Goal: Task Accomplishment & Management: Complete application form

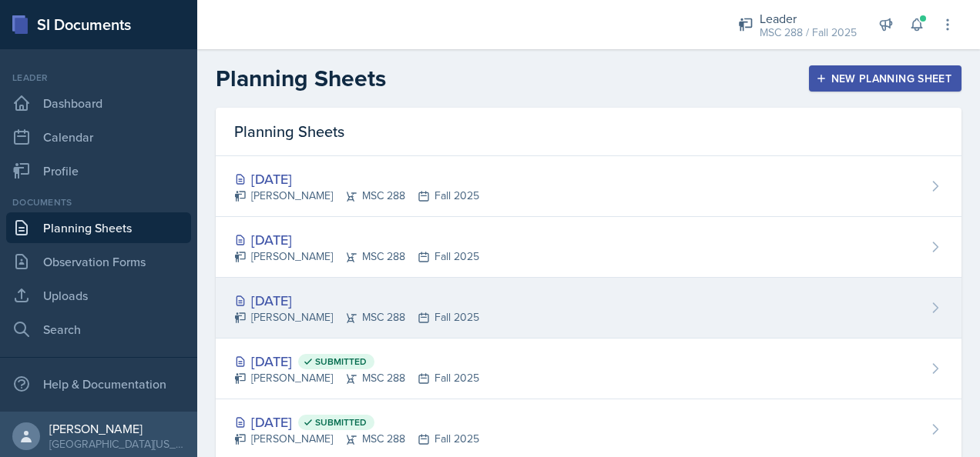
click at [265, 290] on div "[DATE]" at bounding box center [356, 300] width 245 height 21
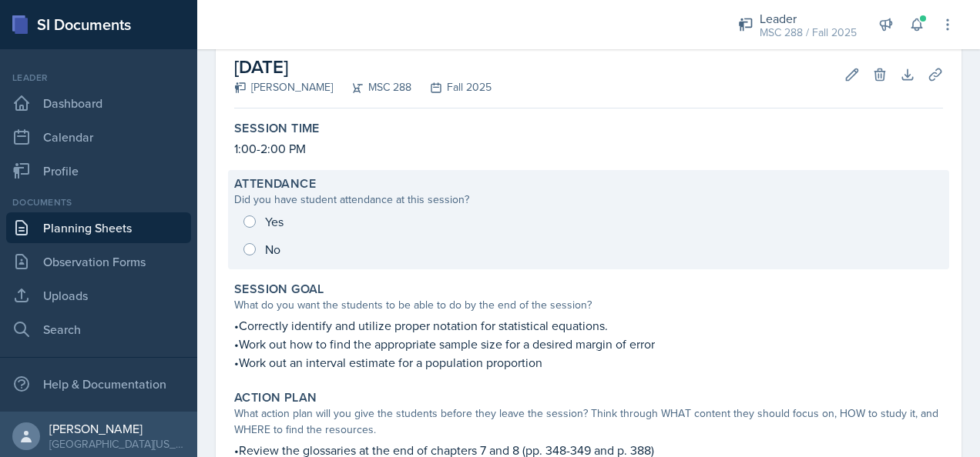
click at [246, 225] on div "Yes No" at bounding box center [588, 235] width 709 height 55
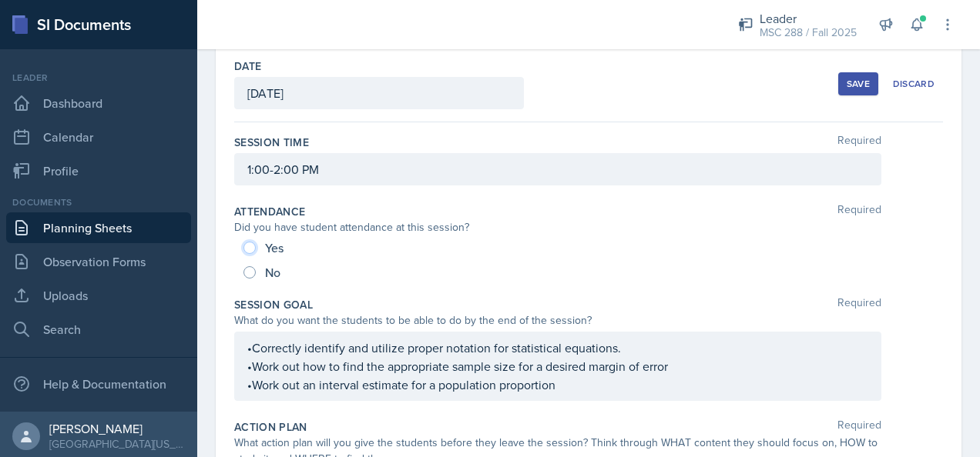
click at [250, 246] on input "Yes" at bounding box center [249, 248] width 12 height 12
radio input "true"
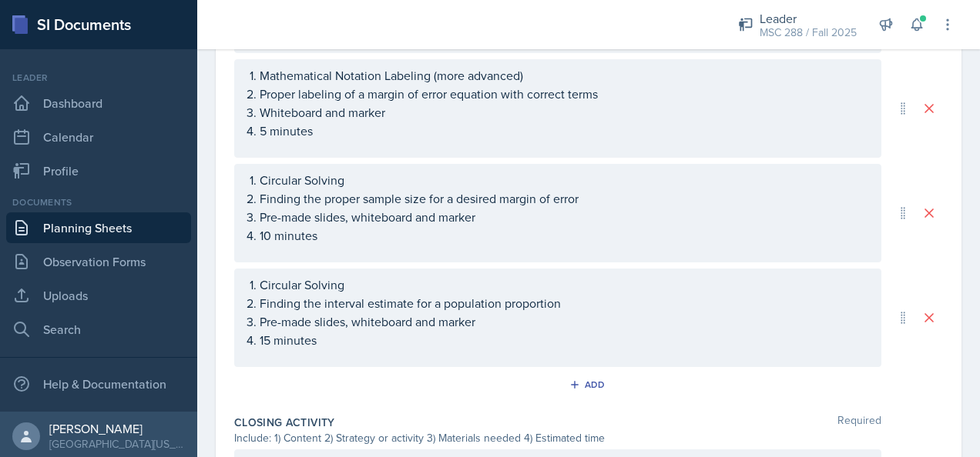
scroll to position [866, 0]
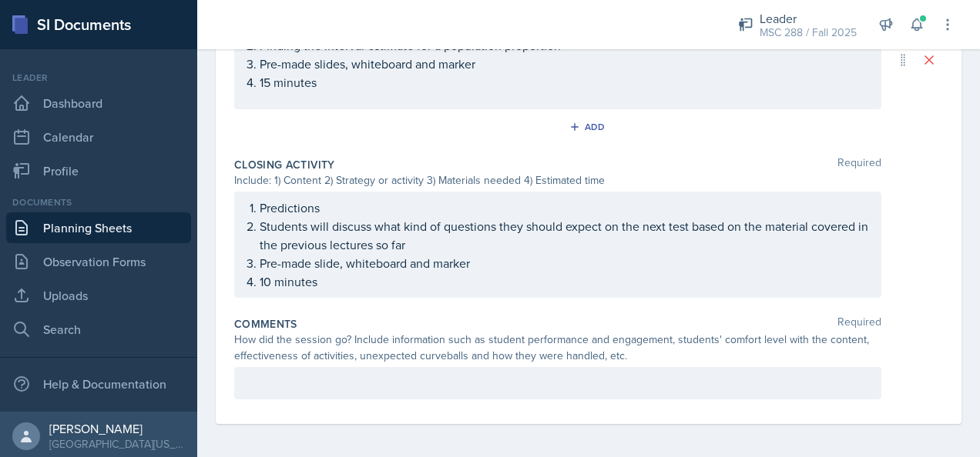
click at [745, 385] on p at bounding box center [557, 383] width 621 height 18
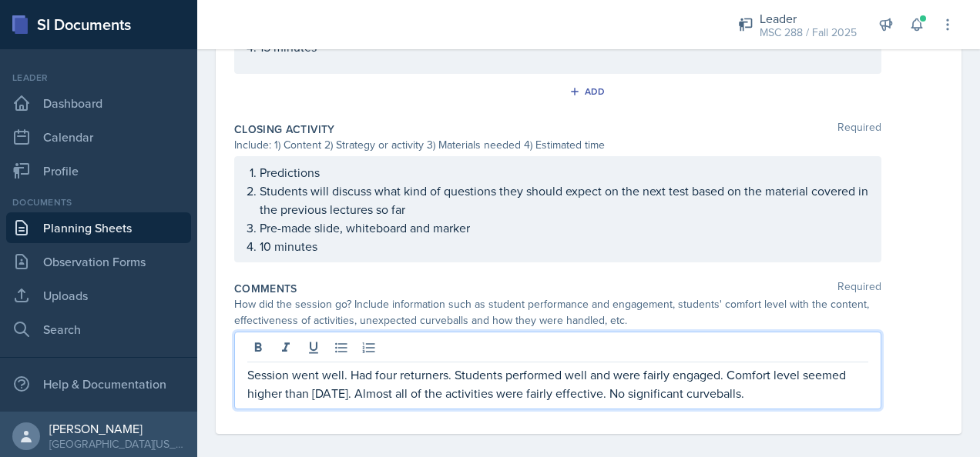
scroll to position [1161, 0]
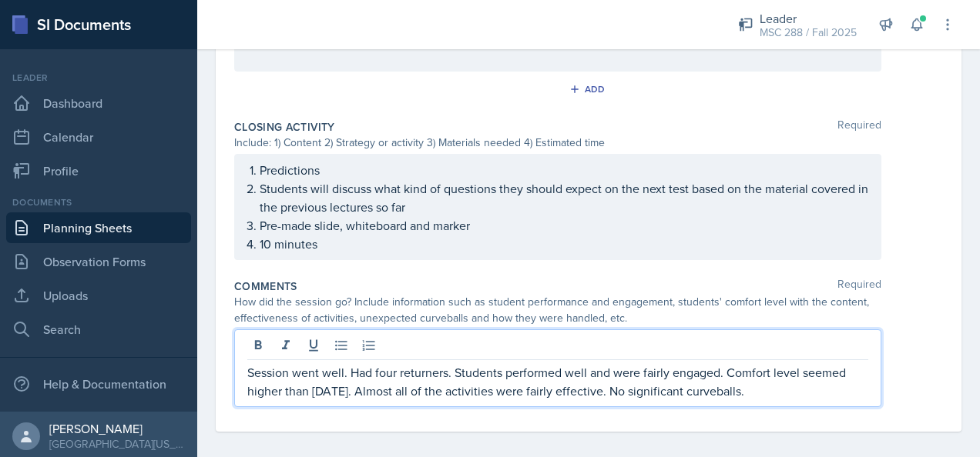
click at [625, 387] on p "Session went well. Had four returners. Students performed well and were fairly …" at bounding box center [557, 381] width 621 height 37
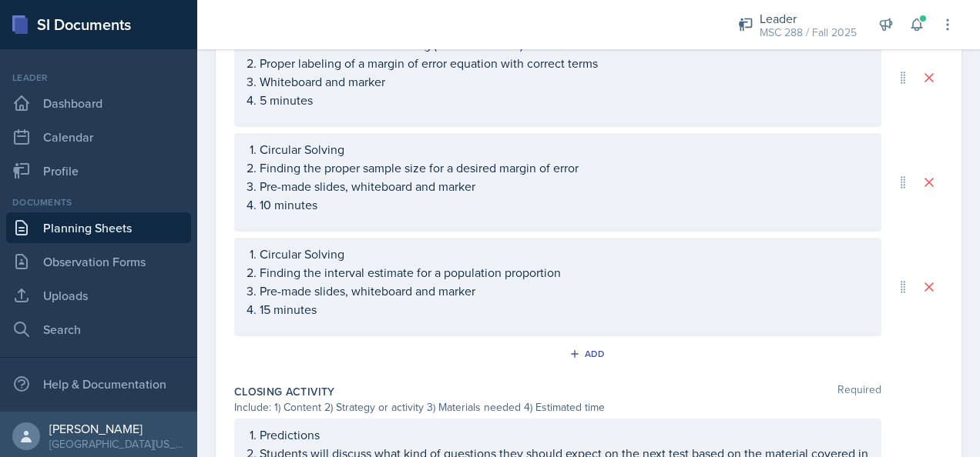
scroll to position [895, 0]
click at [571, 350] on icon "button" at bounding box center [574, 355] width 11 height 11
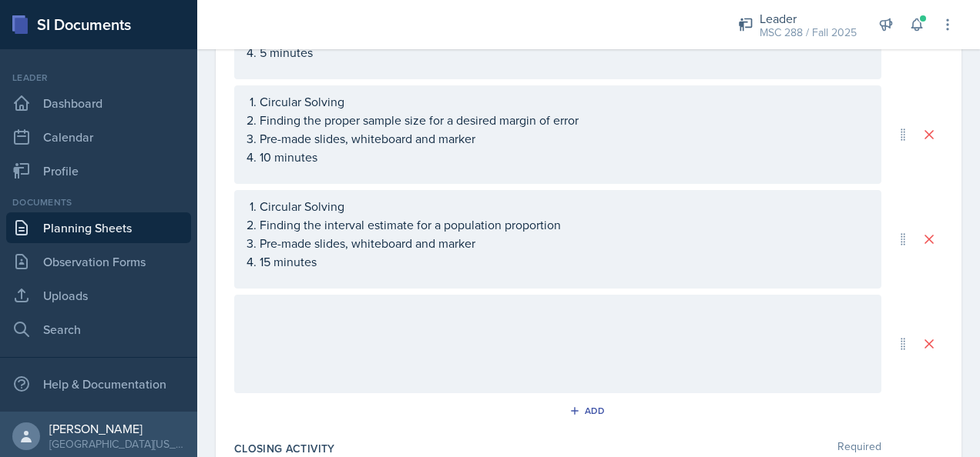
click at [544, 313] on p at bounding box center [557, 311] width 621 height 18
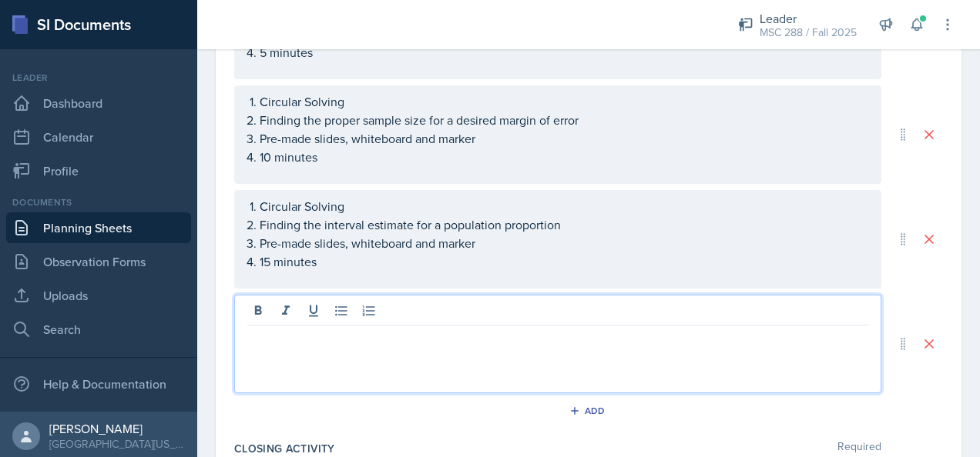
scroll to position [970, 0]
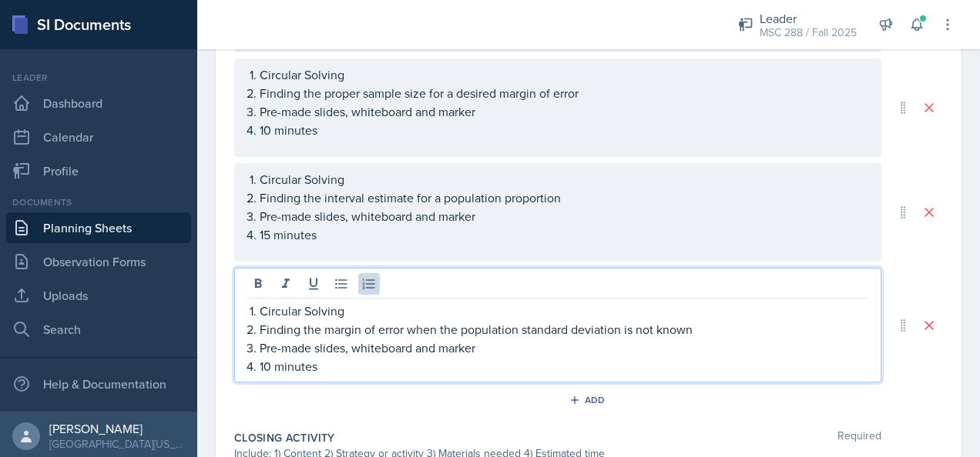
click at [926, 389] on div "Add" at bounding box center [588, 403] width 709 height 29
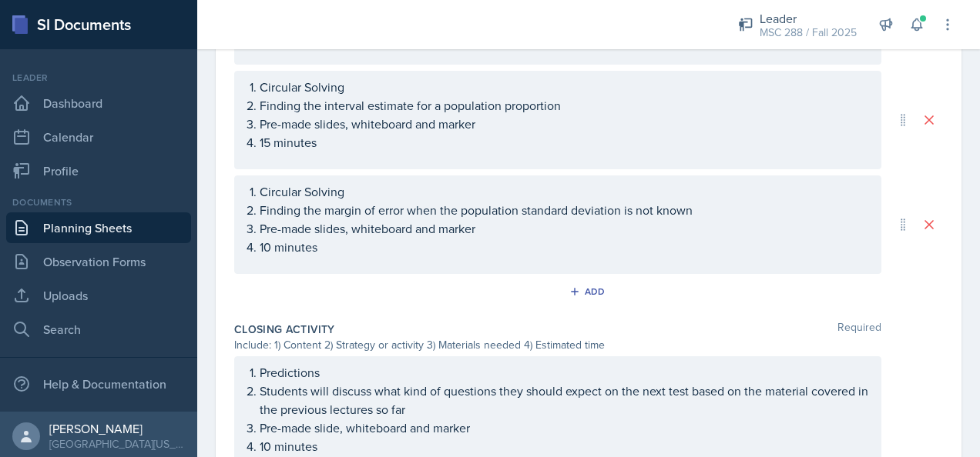
scroll to position [1065, 0]
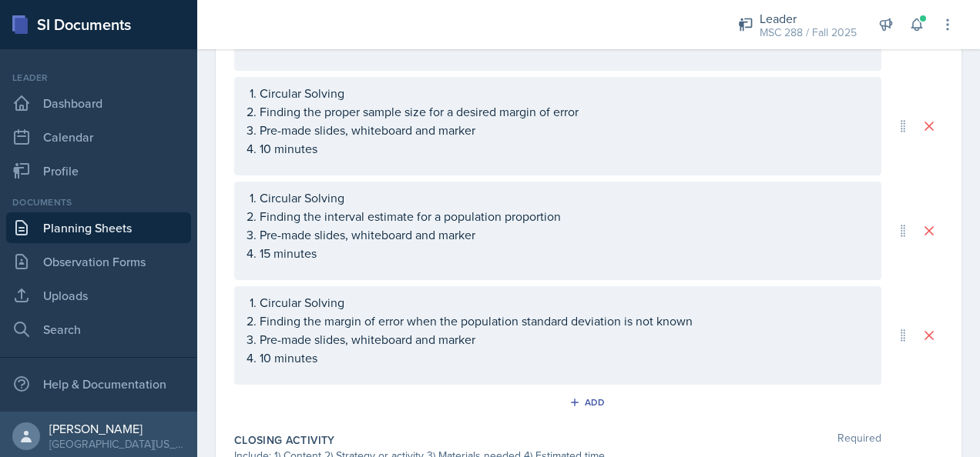
click at [447, 247] on p "15 minutes" at bounding box center [564, 253] width 608 height 18
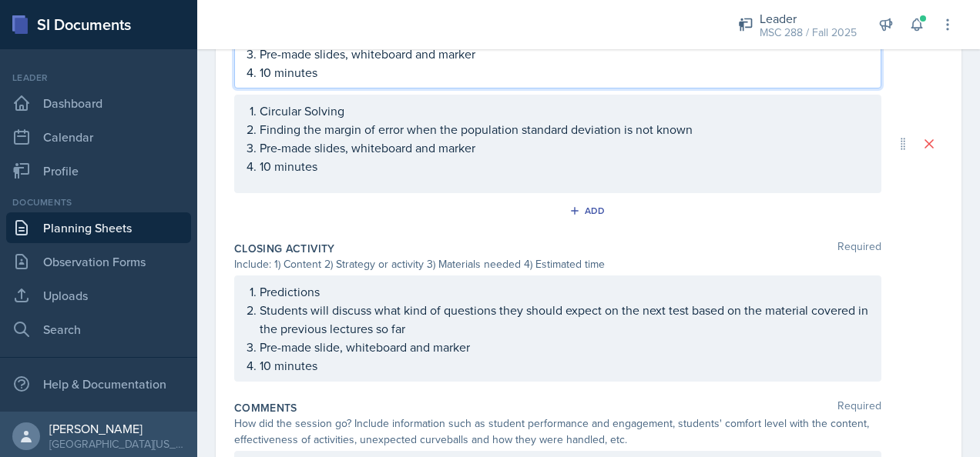
scroll to position [1164, 0]
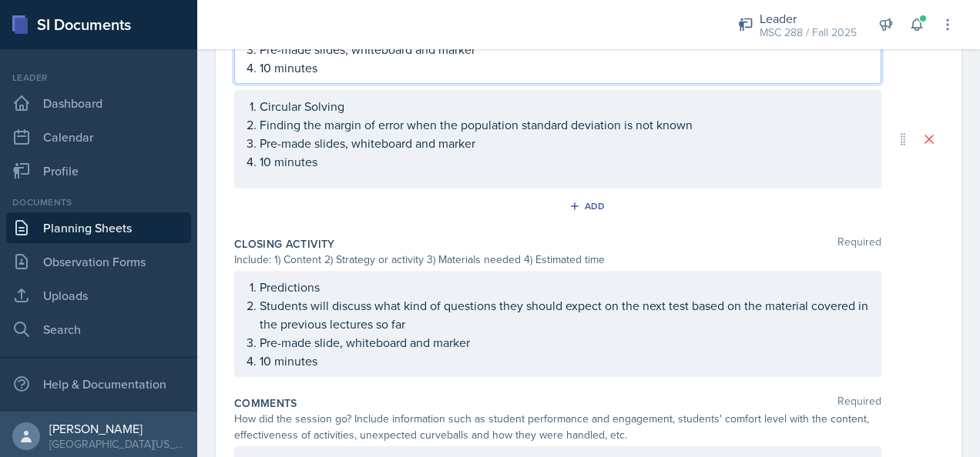
click at [636, 346] on p "Pre-made slide, whiteboard and marker" at bounding box center [564, 342] width 608 height 18
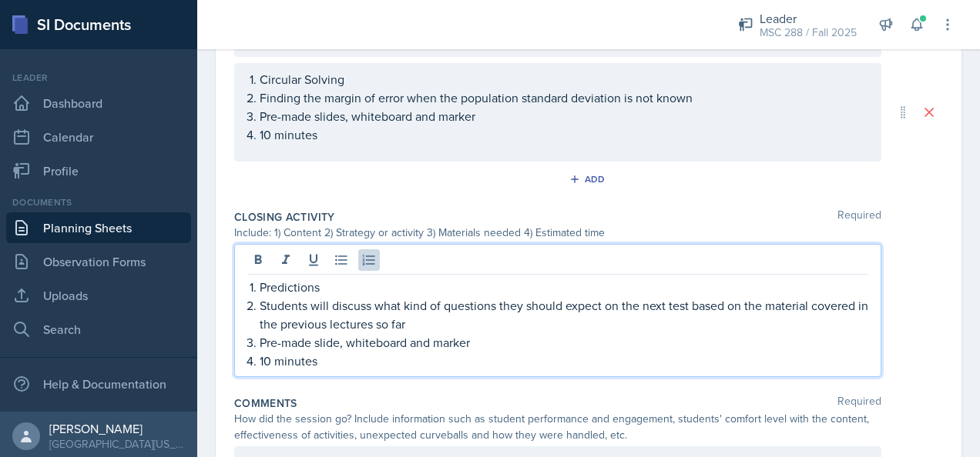
click at [262, 354] on p "10 minutes" at bounding box center [564, 361] width 608 height 18
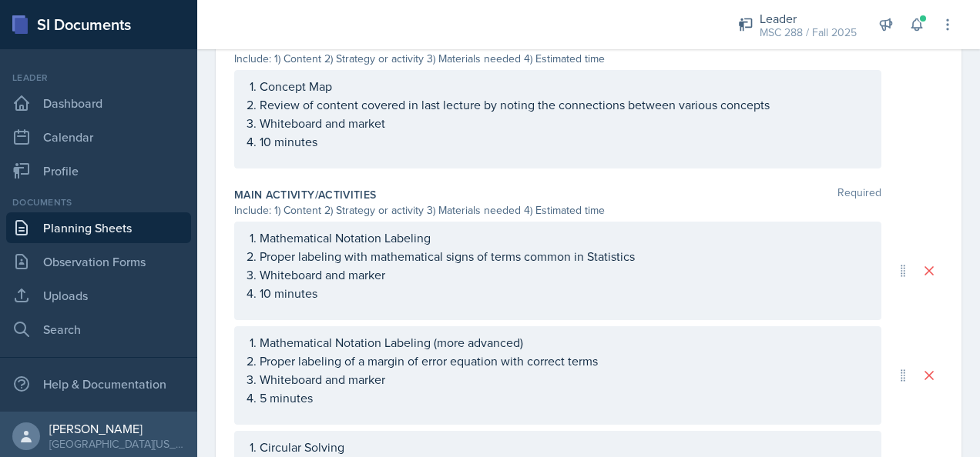
scroll to position [598, 0]
click at [268, 293] on p "10 minutes" at bounding box center [564, 293] width 608 height 18
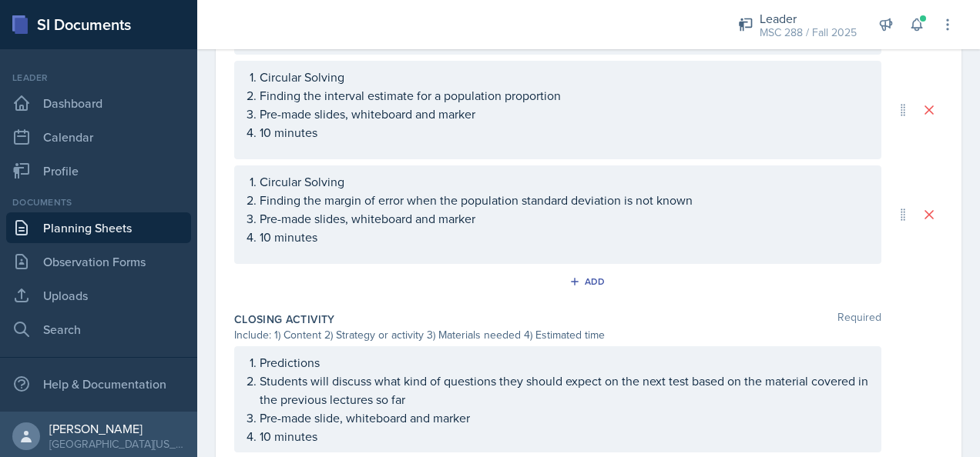
scroll to position [1280, 0]
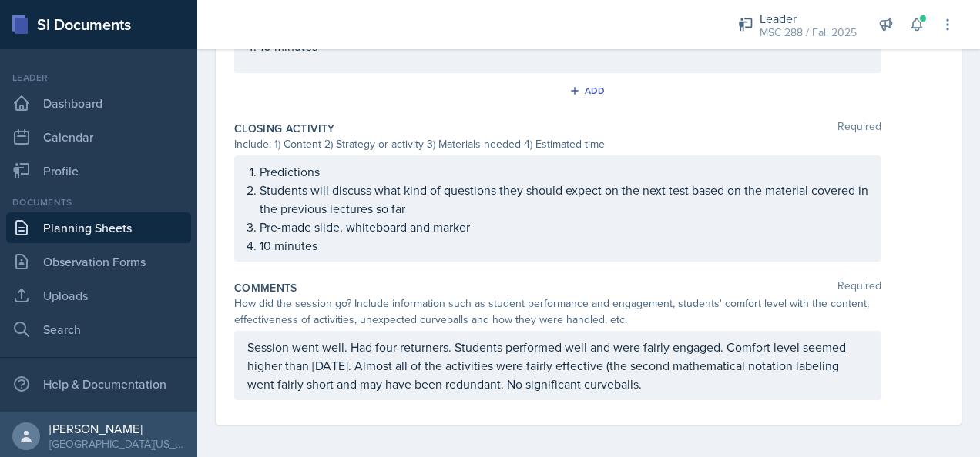
click at [539, 383] on p "Session went well. Had four returners. Students performed well and were fairly …" at bounding box center [557, 365] width 621 height 55
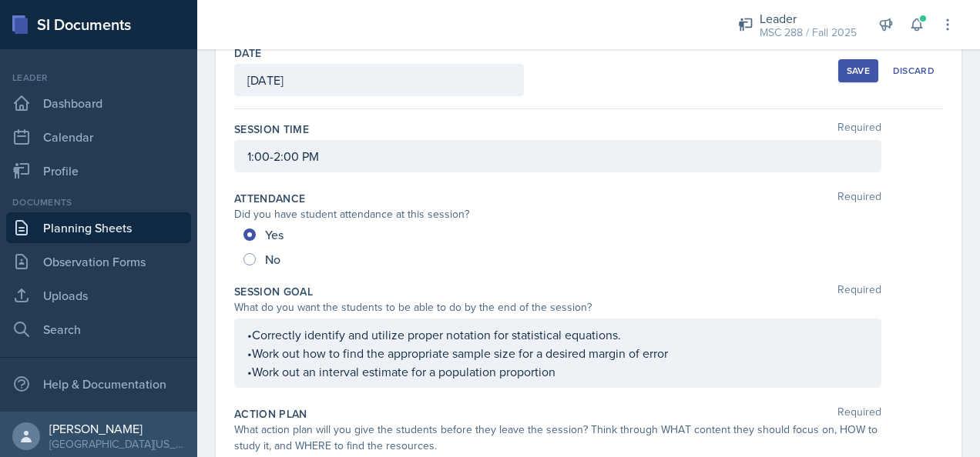
scroll to position [0, 0]
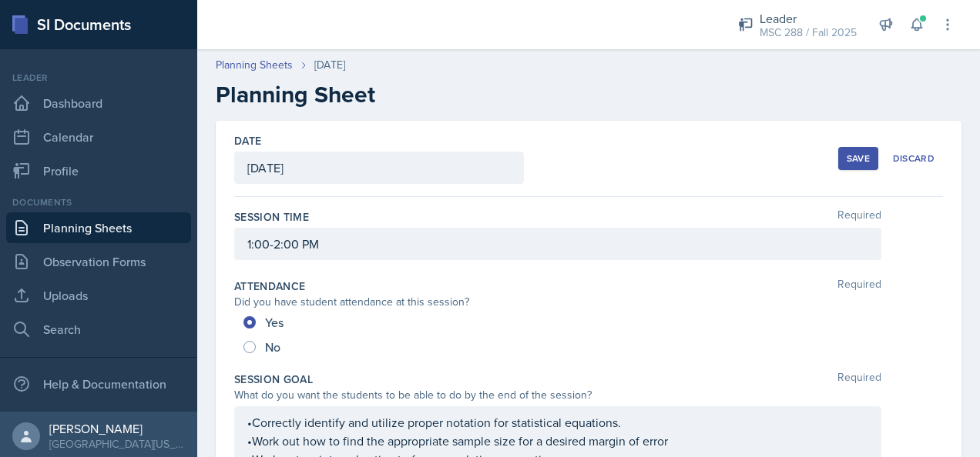
click at [846, 162] on div "Save" at bounding box center [857, 158] width 23 height 12
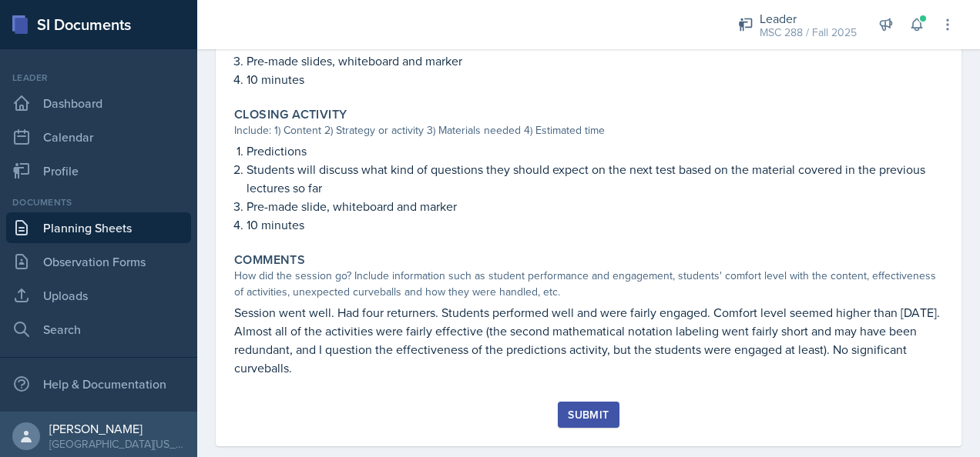
scroll to position [1125, 0]
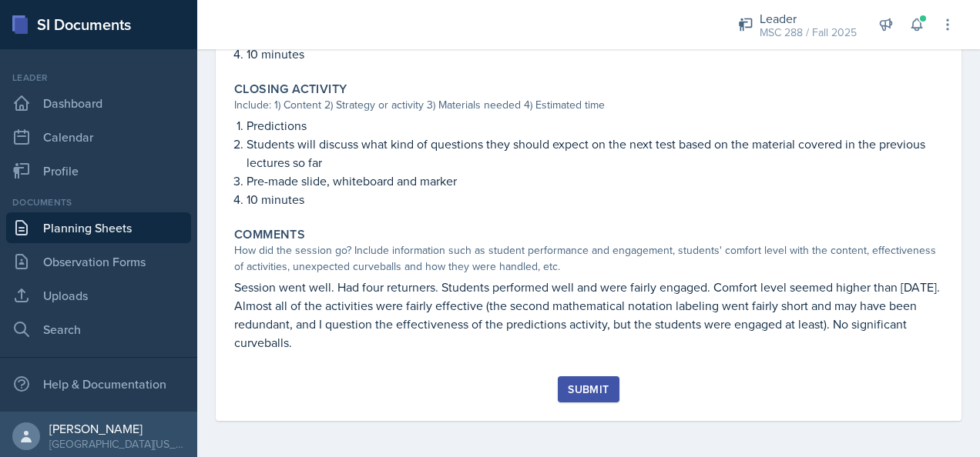
click at [587, 389] on div "Submit" at bounding box center [588, 390] width 41 height 12
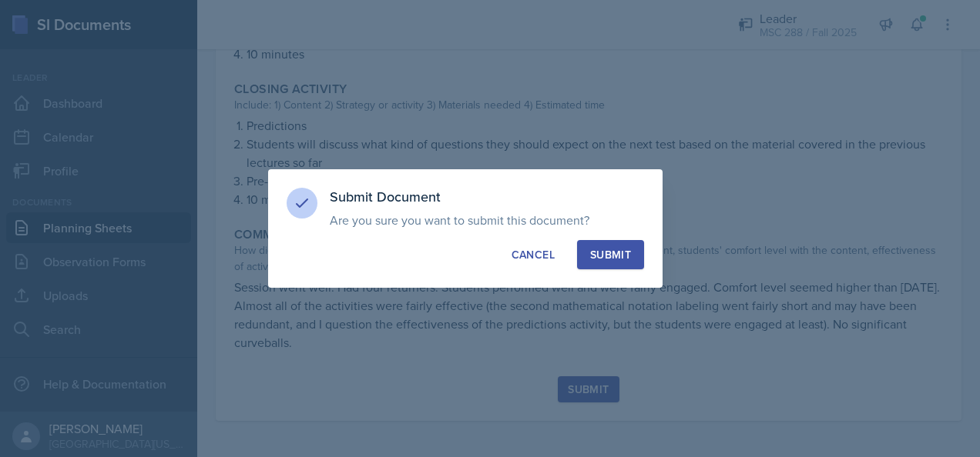
click at [630, 266] on button "Submit" at bounding box center [610, 254] width 67 height 29
radio input "true"
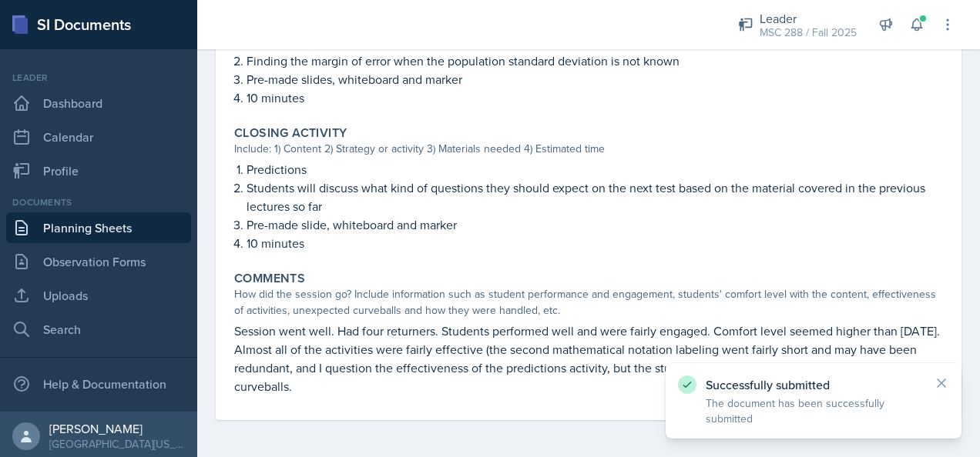
scroll to position [1081, 0]
click at [131, 231] on link "Planning Sheets" at bounding box center [98, 228] width 185 height 31
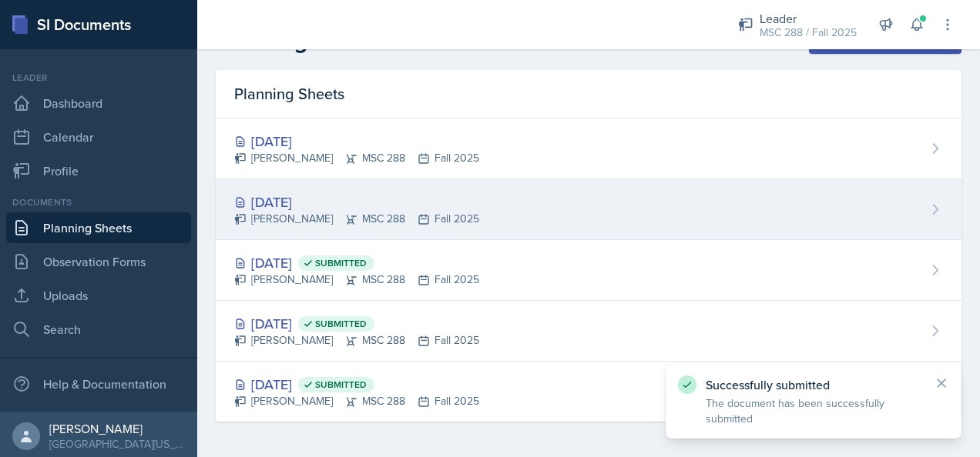
click at [323, 199] on div "[DATE]" at bounding box center [356, 202] width 245 height 21
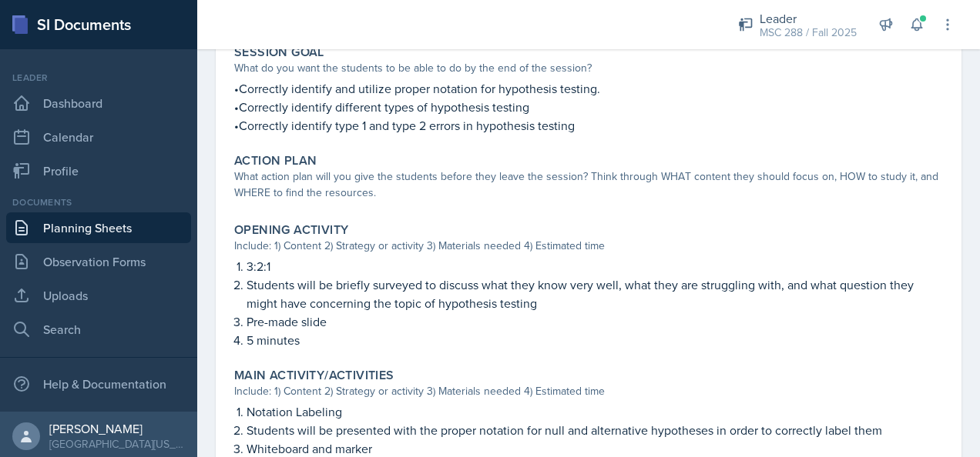
scroll to position [318, 0]
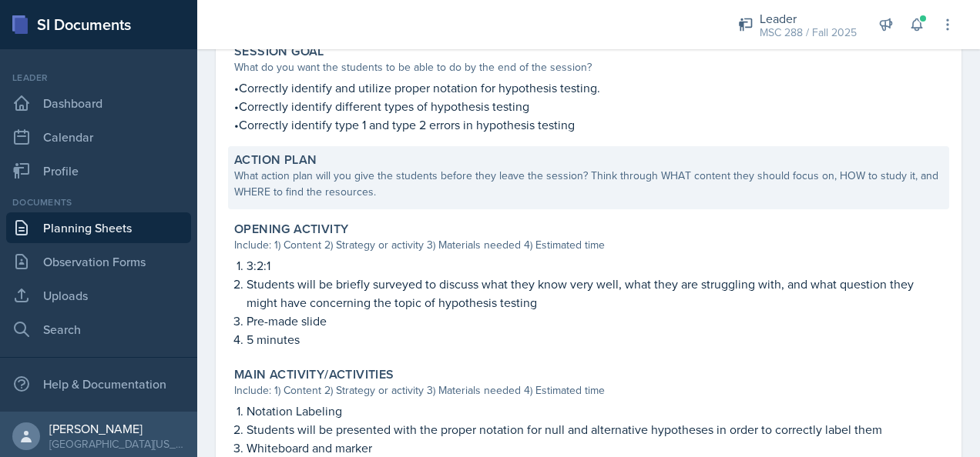
click at [708, 173] on div "What action plan will you give the students before they leave the session? Thin…" at bounding box center [588, 184] width 709 height 32
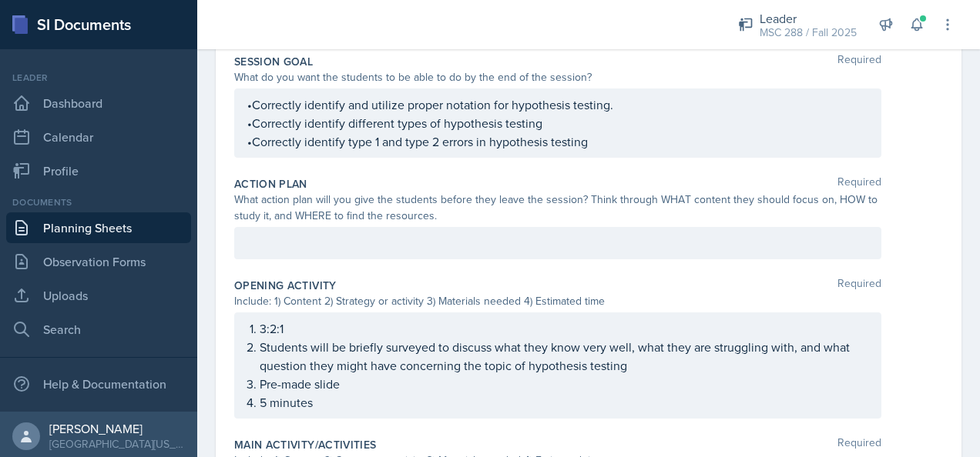
click at [605, 250] on div at bounding box center [557, 243] width 647 height 32
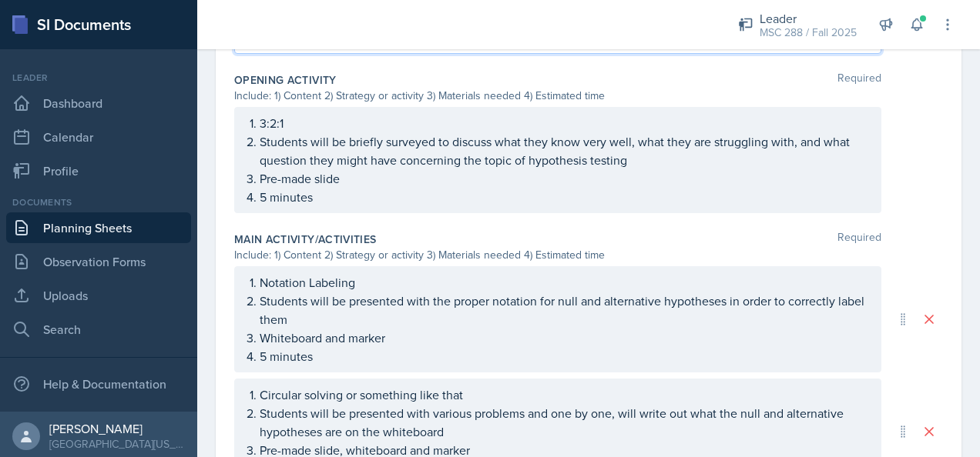
scroll to position [625, 0]
click at [306, 158] on p "Students will be briefly surveyed to discuss what they know very well, what the…" at bounding box center [564, 150] width 608 height 37
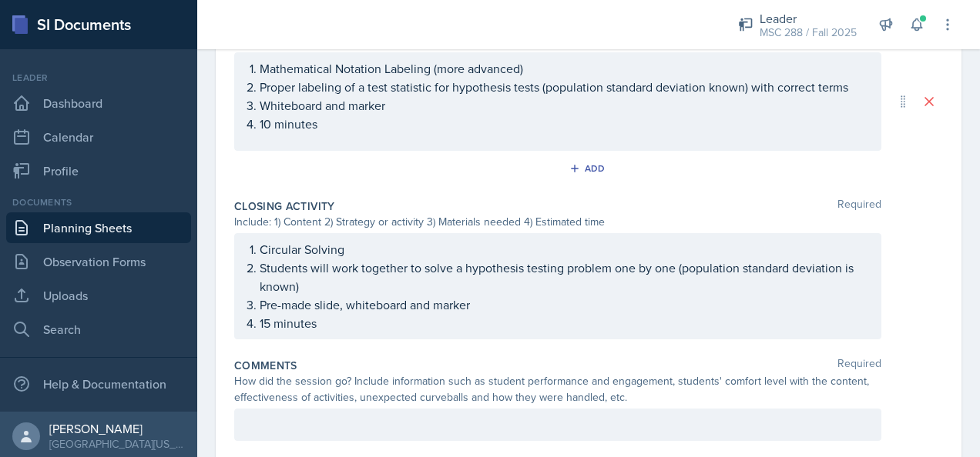
scroll to position [1215, 0]
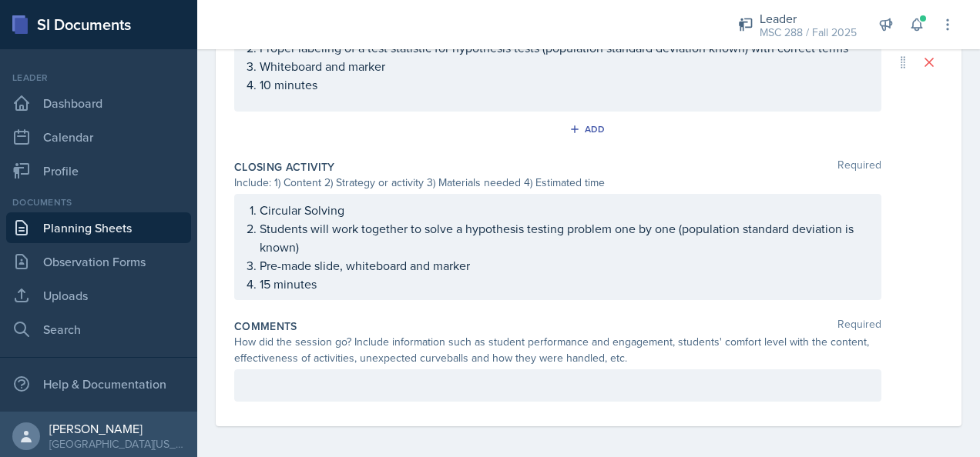
click at [710, 388] on p at bounding box center [557, 386] width 621 height 18
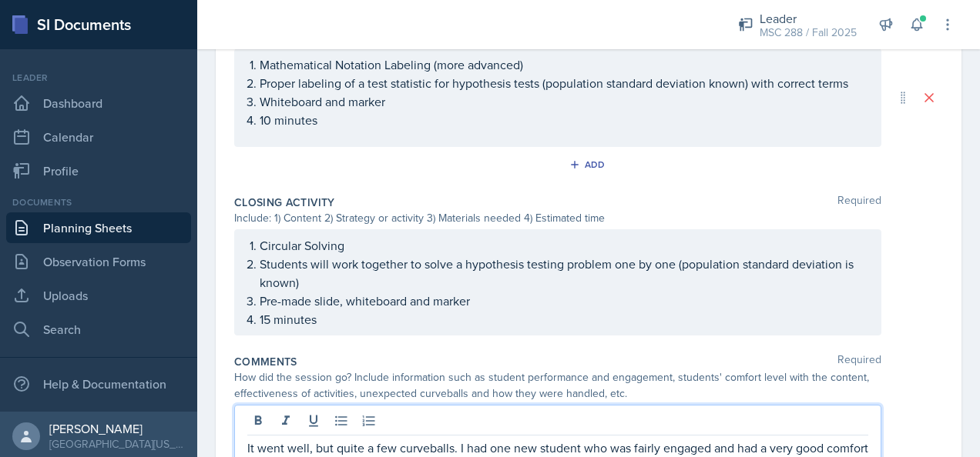
scroll to position [1252, 0]
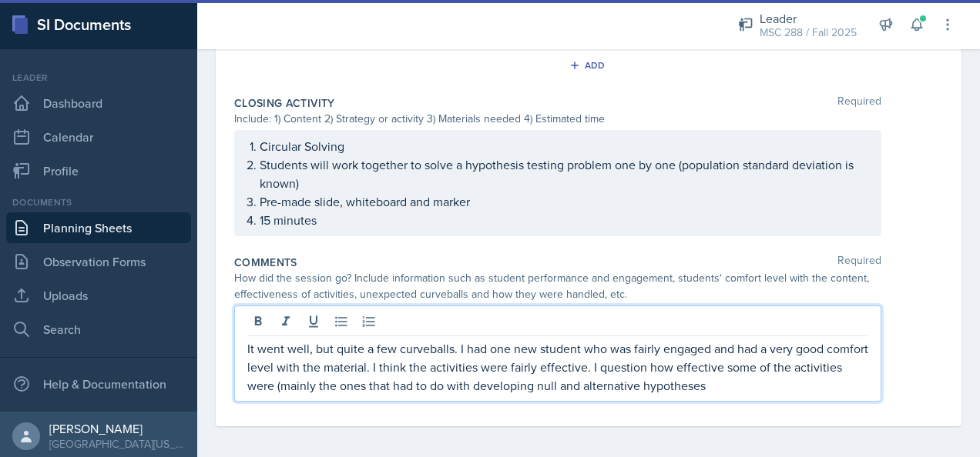
click at [491, 345] on p "It went well, but quite a few curveballs. I had one new student who was fairly …" at bounding box center [557, 367] width 621 height 55
click at [767, 384] on p "It went well, but quite a few curveballs. I had only one new student who was fa…" at bounding box center [557, 367] width 621 height 55
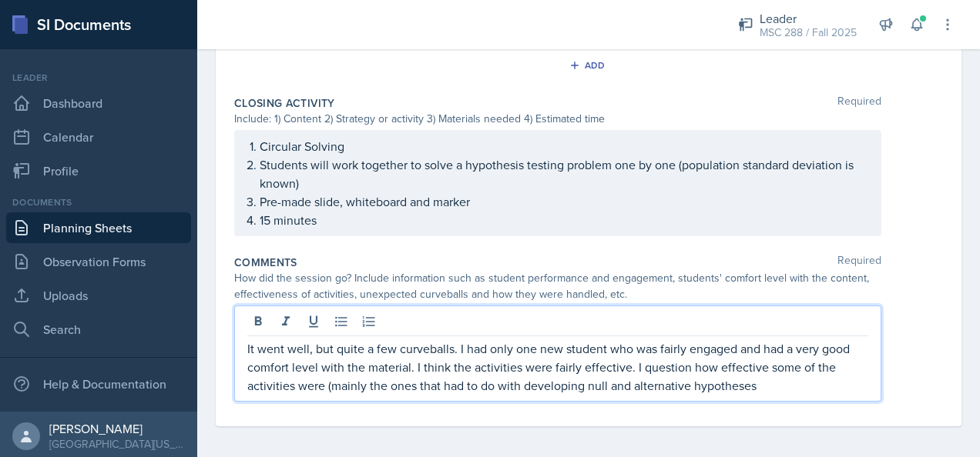
click at [631, 367] on p "It went well, but quite a few curveballs. I had only one new student who was fa…" at bounding box center [557, 367] width 621 height 55
click at [769, 387] on p "It went well, but quite a few curveballs. I had only one new student who was fa…" at bounding box center [557, 367] width 621 height 55
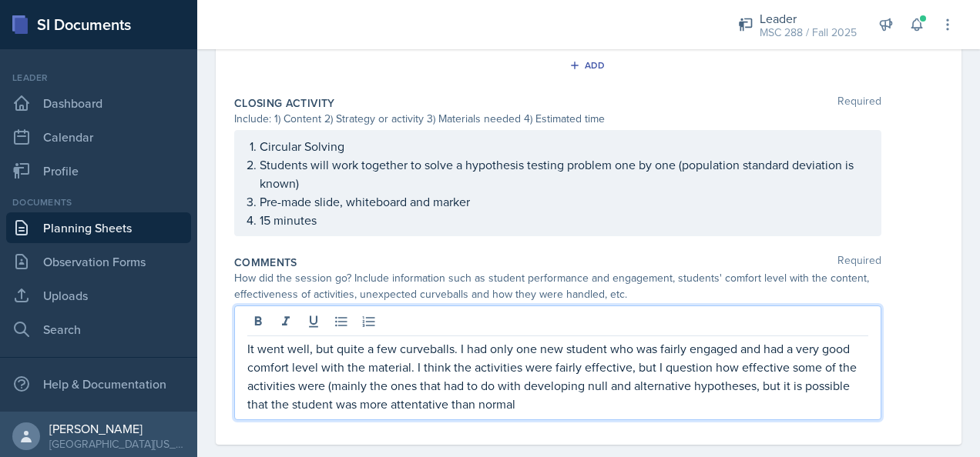
click at [404, 402] on p "It went well, but quite a few curveballs. I had only one new student who was fa…" at bounding box center [557, 377] width 621 height 74
click at [556, 405] on p "It went well, but quite a few curveballs. I had only one new student who was fa…" at bounding box center [557, 377] width 621 height 74
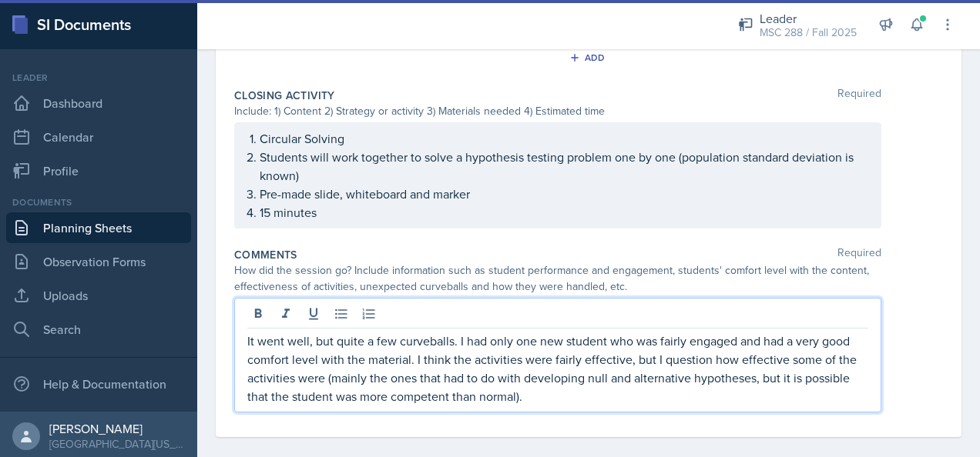
scroll to position [1271, 0]
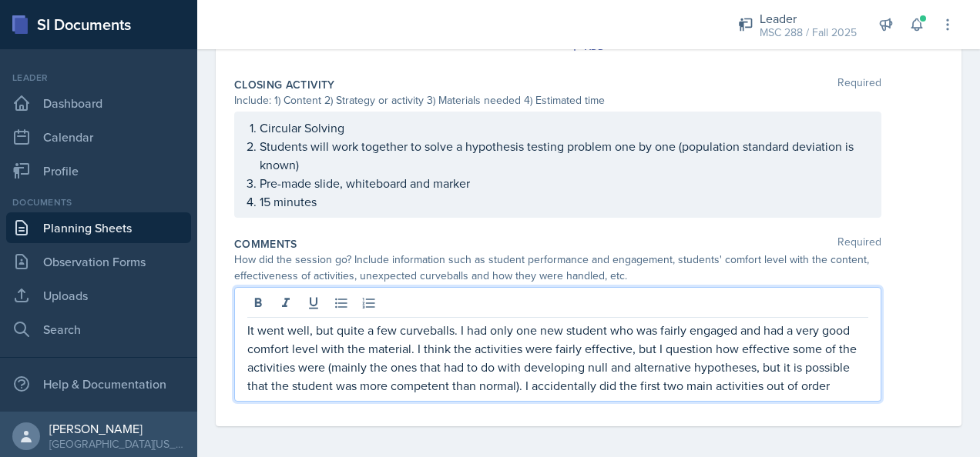
click at [518, 388] on p "It went well, but quite a few curveballs. I had only one new student who was fa…" at bounding box center [557, 358] width 621 height 74
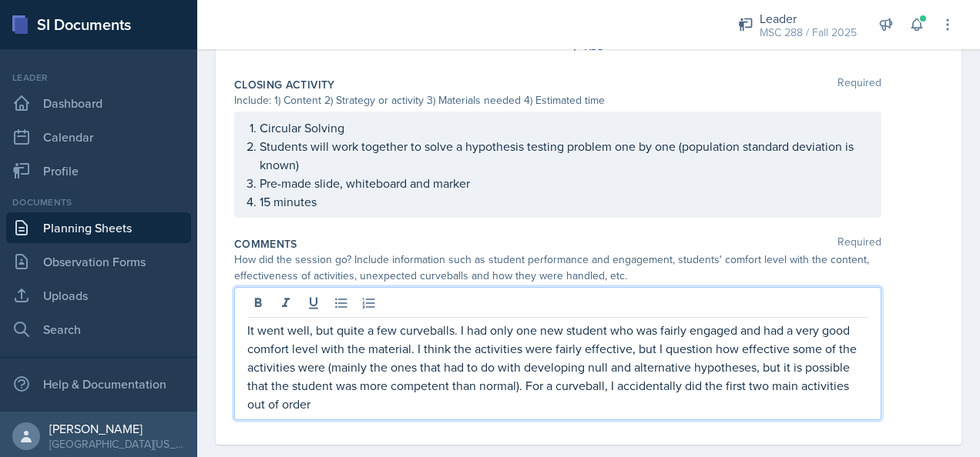
click at [529, 397] on p "It went well, but quite a few curveballs. I had only one new student who was fa…" at bounding box center [557, 367] width 621 height 92
click at [551, 384] on p "It went well, but quite a few curveballs. I had only one new student who was fa…" at bounding box center [557, 367] width 621 height 92
click at [611, 390] on p "It went well, but quite a few curveballs. I had only one new student who was fa…" at bounding box center [557, 367] width 621 height 92
click at [608, 381] on p "It went well, but quite a few curveballs. I had only one new student who was fa…" at bounding box center [557, 367] width 621 height 92
click at [526, 400] on p "It went well, but quite a few curveballs. I had only one new student who was fa…" at bounding box center [557, 367] width 621 height 92
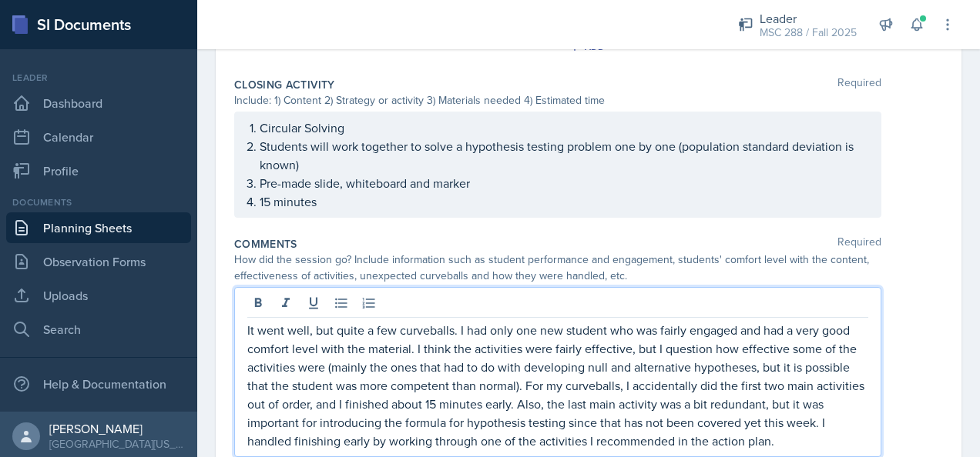
click at [562, 326] on p "It went well, but quite a few curveballs. I had only one new student who was fa…" at bounding box center [557, 385] width 621 height 129
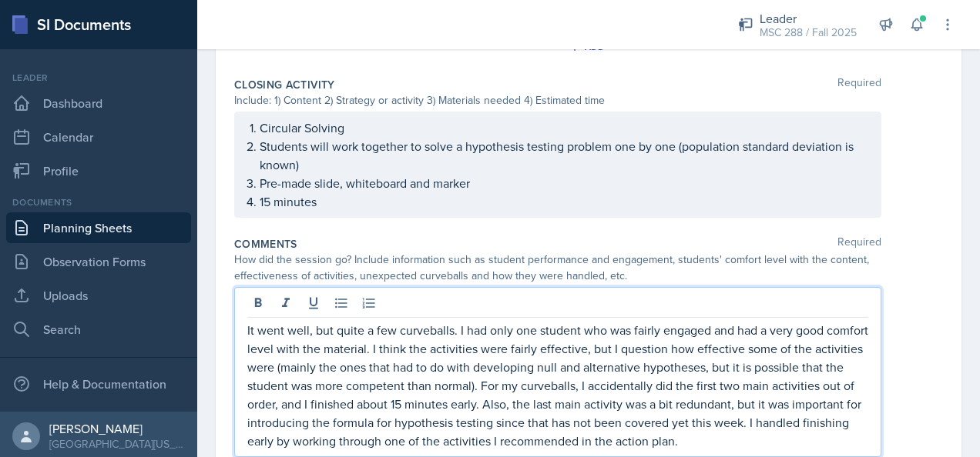
click at [633, 332] on p "It went well, but quite a few curveballs. I had only one student who was fairly…" at bounding box center [557, 385] width 621 height 129
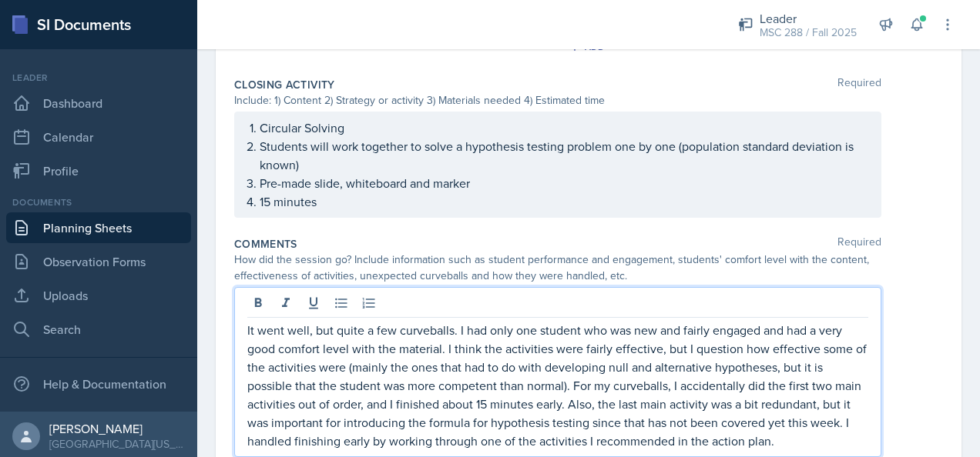
click at [762, 321] on p "It went well, but quite a few curveballs. I had only one student who was new an…" at bounding box center [557, 385] width 621 height 129
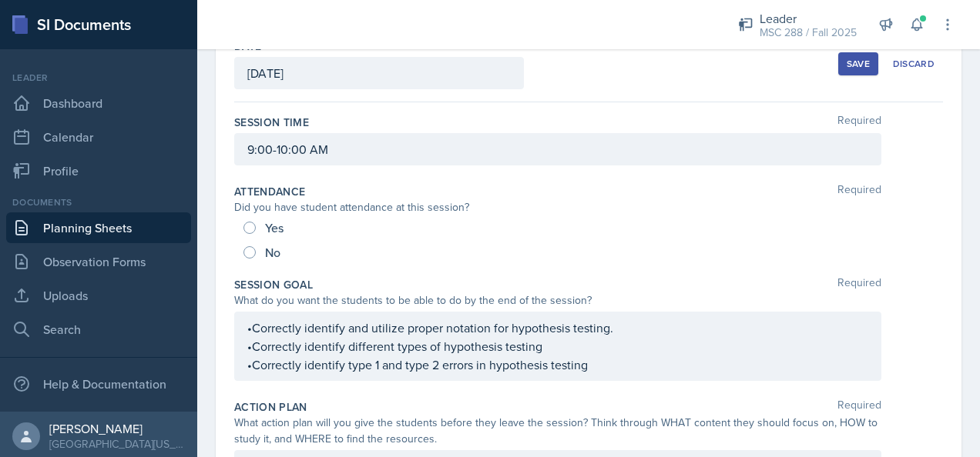
scroll to position [92, 0]
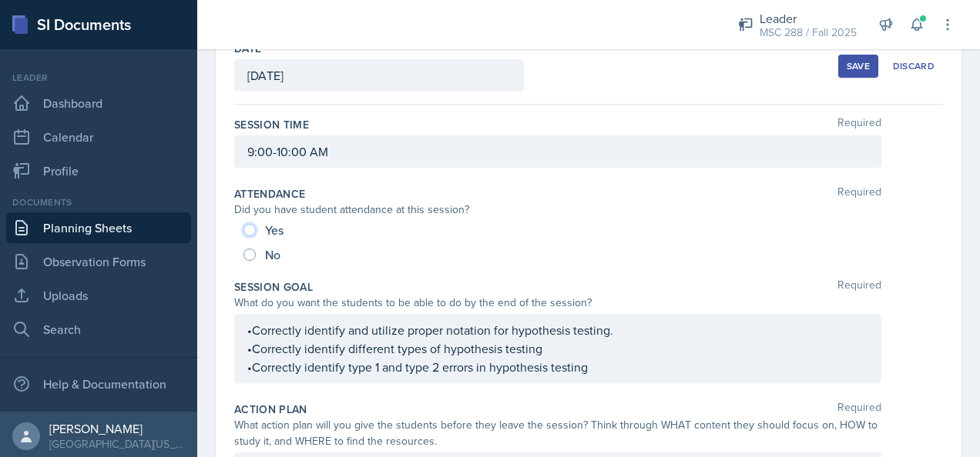
click at [254, 226] on input "Yes" at bounding box center [249, 230] width 12 height 12
radio input "true"
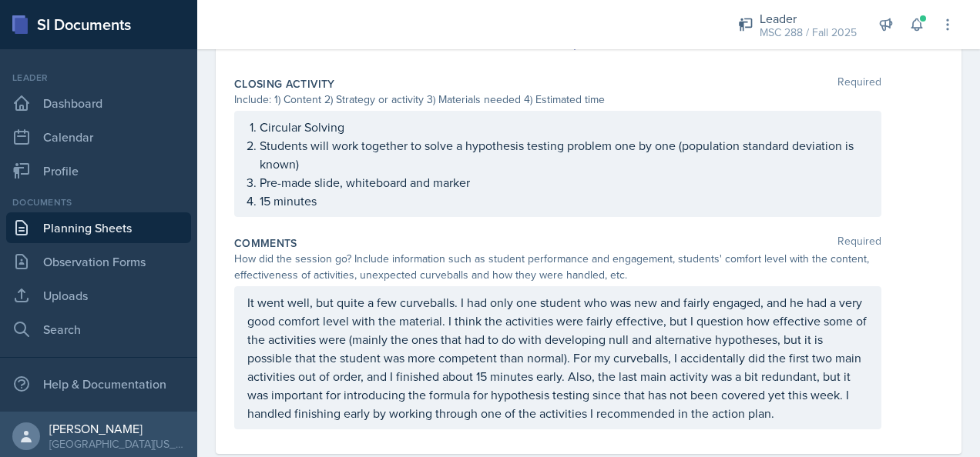
scroll to position [1299, 0]
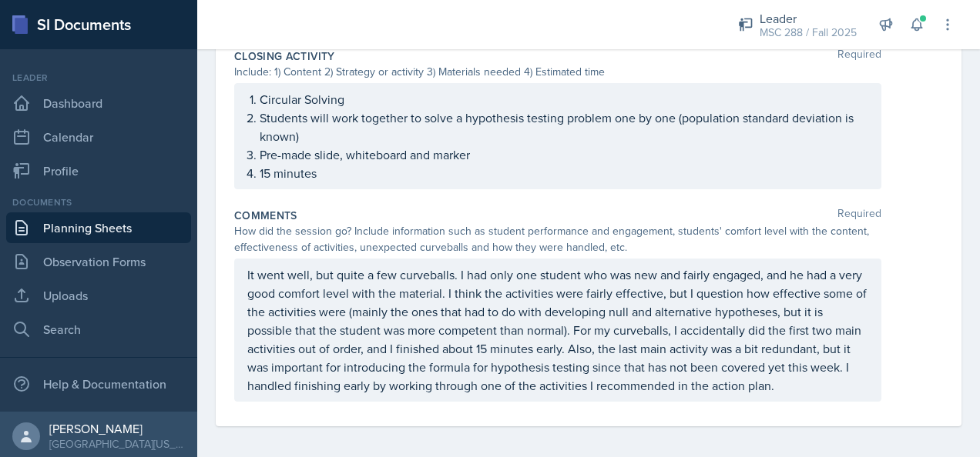
click at [598, 345] on p "It went well, but quite a few curveballs. I had only one student who was new an…" at bounding box center [557, 330] width 621 height 129
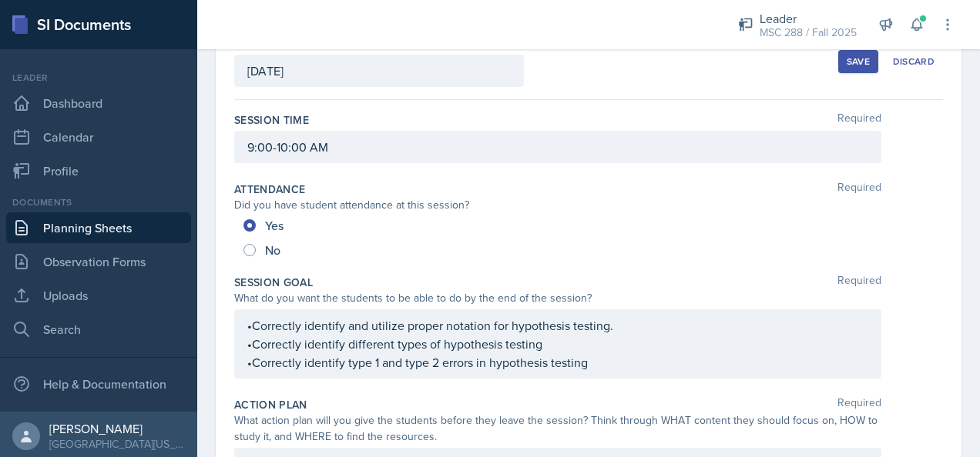
scroll to position [0, 0]
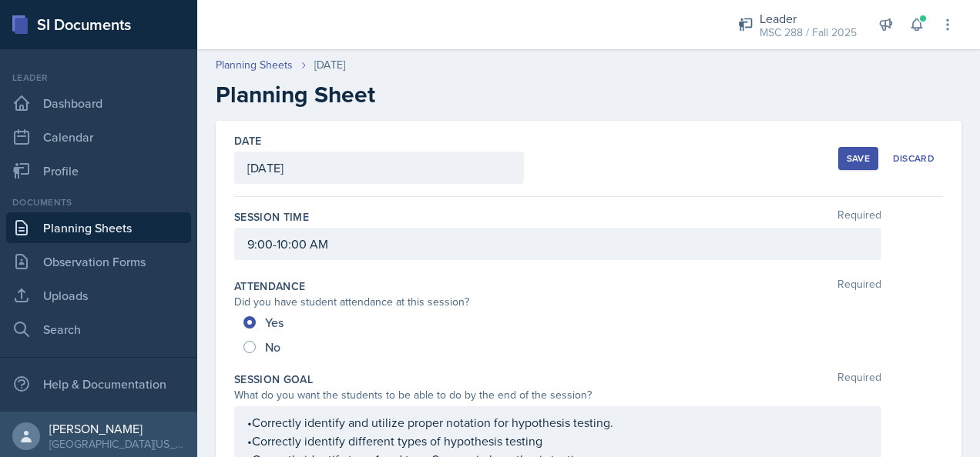
click at [838, 147] on button "Save" at bounding box center [858, 158] width 40 height 23
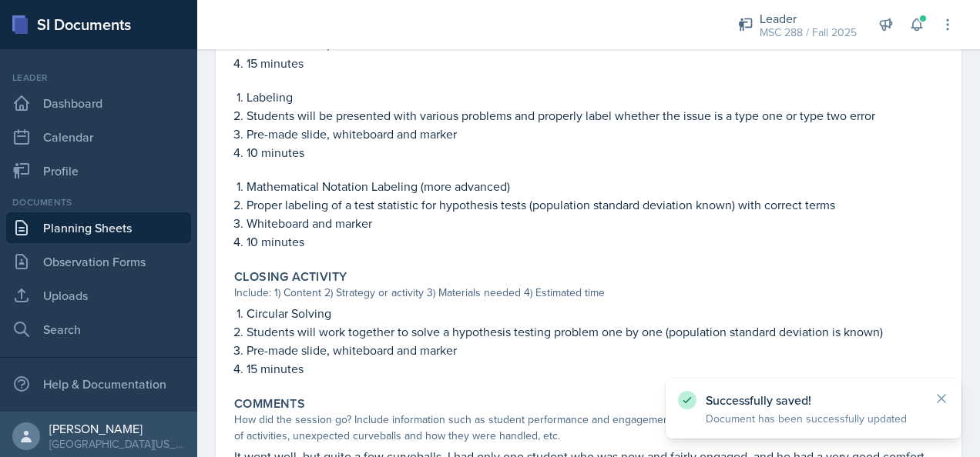
scroll to position [1147, 0]
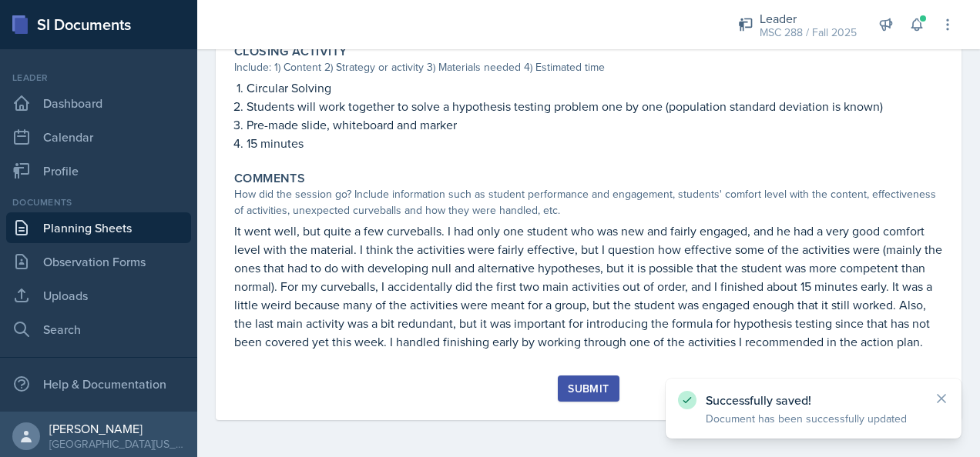
click at [574, 390] on div "Submit" at bounding box center [588, 389] width 41 height 12
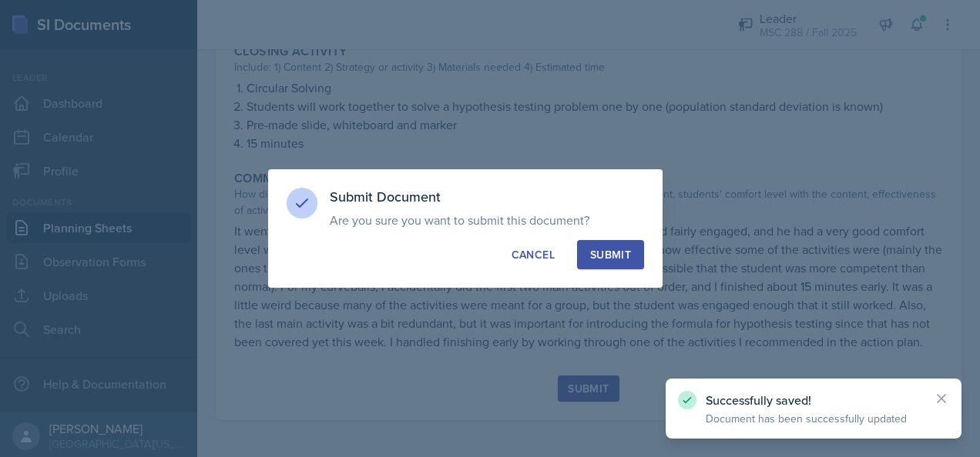
click at [615, 252] on div "Submit" at bounding box center [610, 254] width 41 height 15
radio input "true"
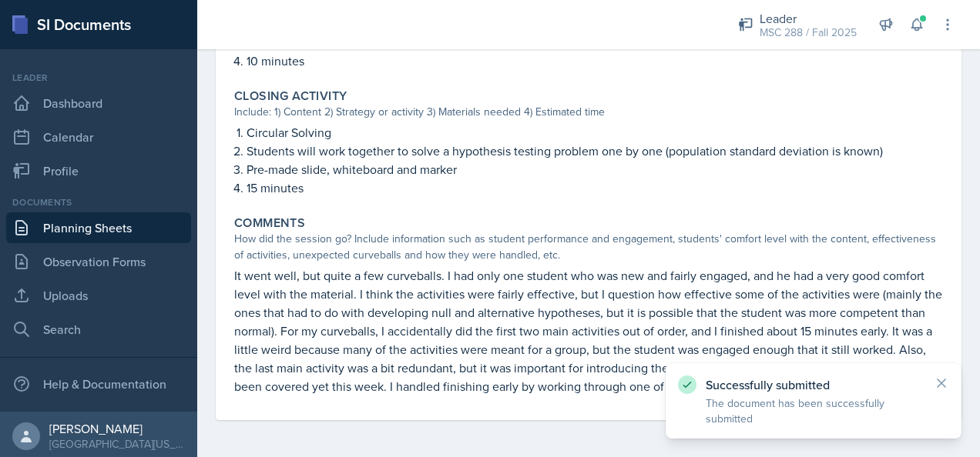
click at [103, 252] on link "Observation Forms" at bounding box center [98, 261] width 185 height 31
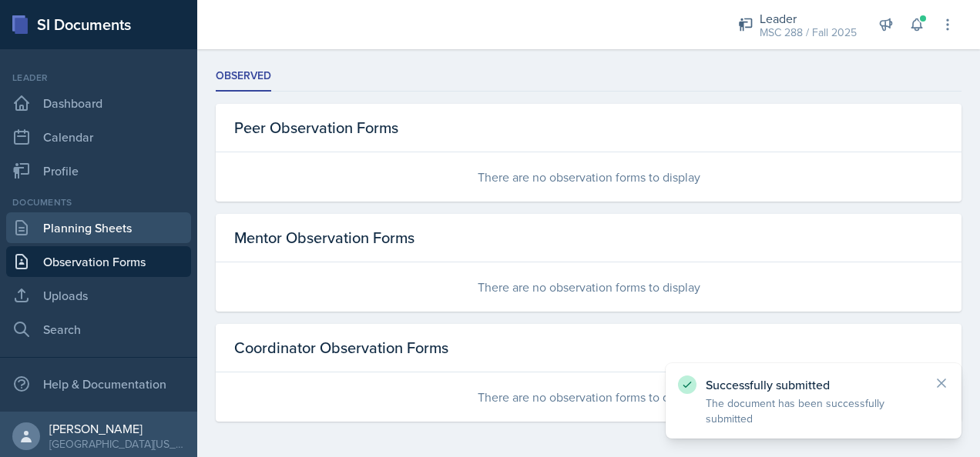
click at [135, 220] on link "Planning Sheets" at bounding box center [98, 228] width 185 height 31
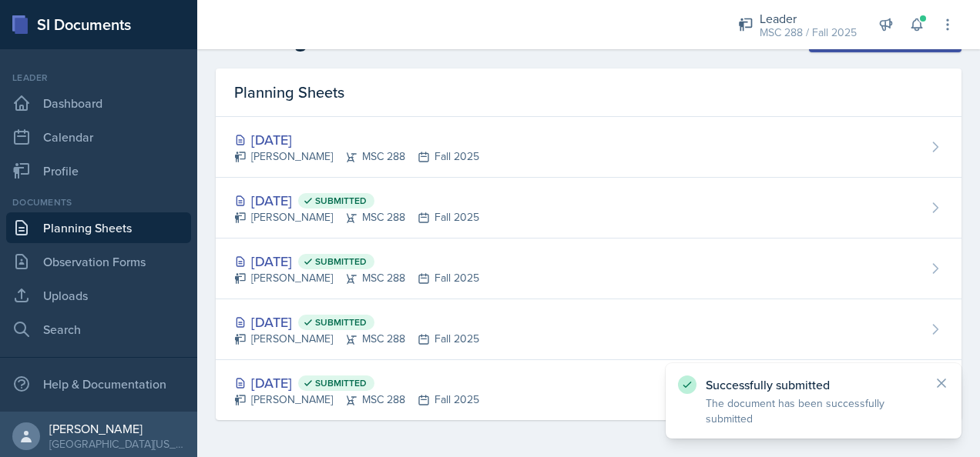
scroll to position [38, 0]
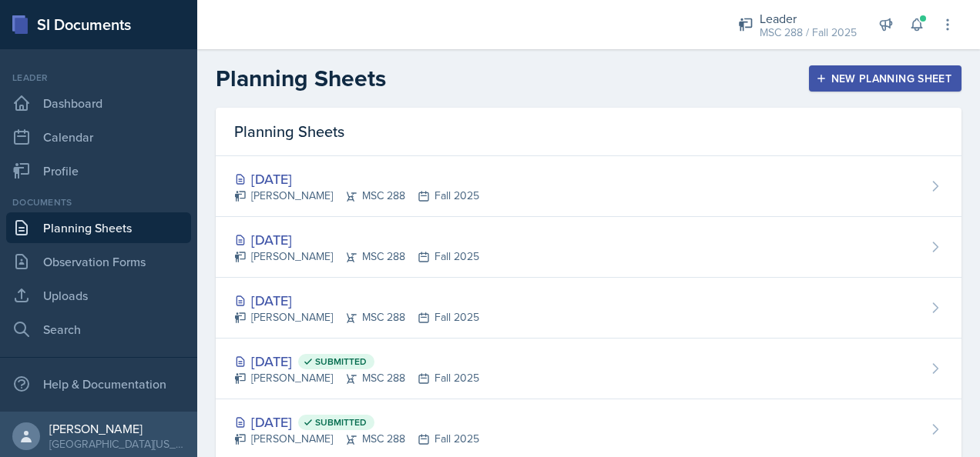
scroll to position [38, 0]
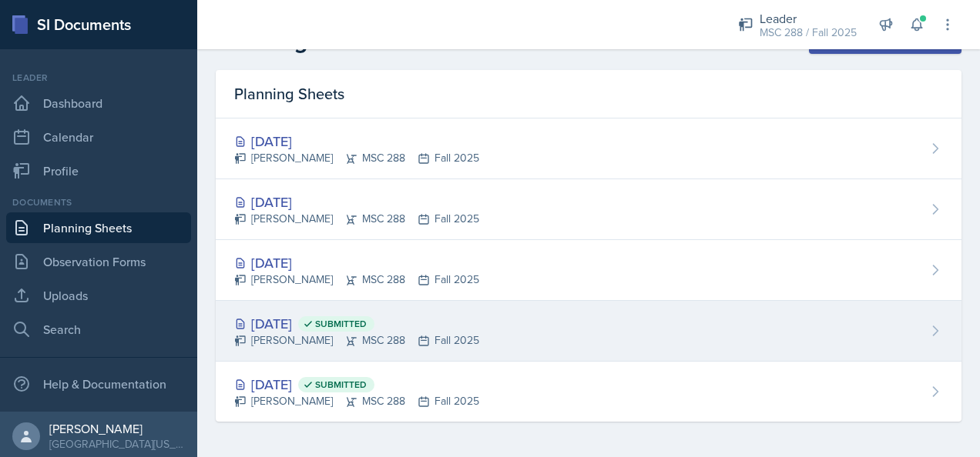
click at [304, 327] on div "[DATE] Submitted" at bounding box center [356, 323] width 245 height 21
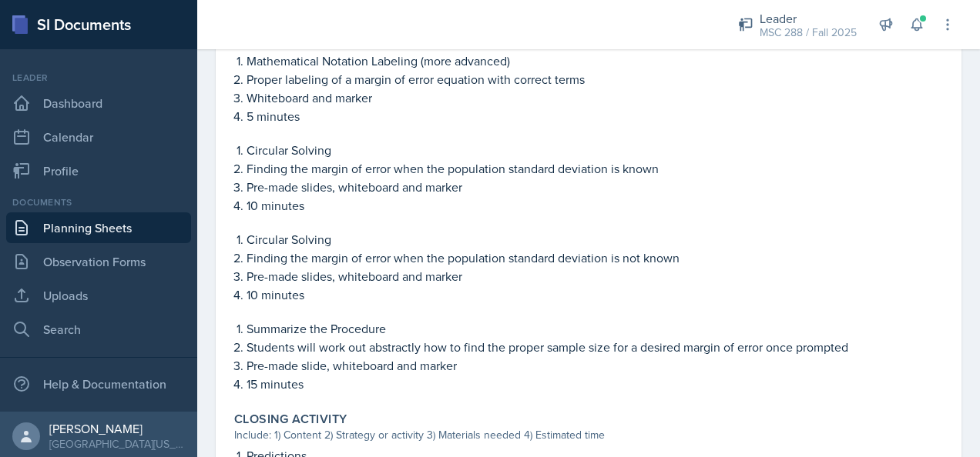
scroll to position [788, 0]
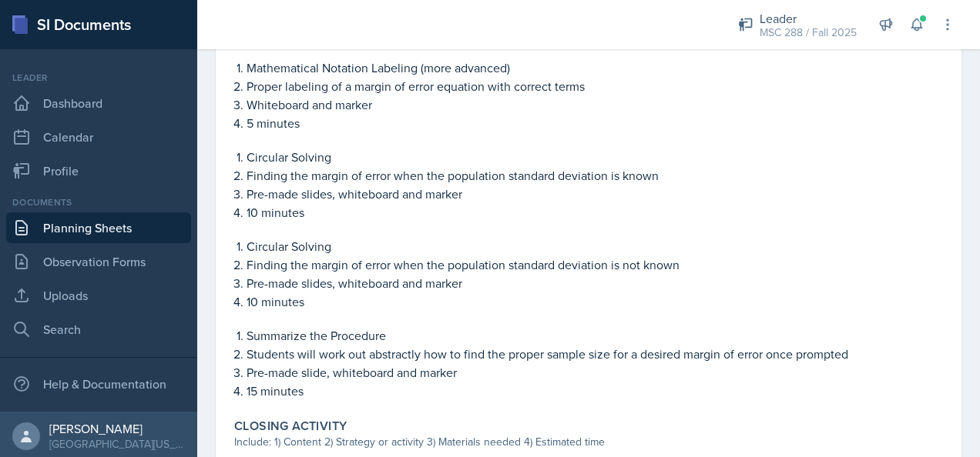
click at [260, 253] on p "Circular Solving" at bounding box center [594, 246] width 696 height 18
click at [286, 270] on p "Finding the margin of error when the population standard deviation is not known" at bounding box center [594, 265] width 696 height 18
click at [353, 287] on p "Pre-made slides, whiteboard and marker" at bounding box center [594, 283] width 696 height 18
click at [434, 270] on p "Finding the margin of error when the population standard deviation is not known" at bounding box center [594, 265] width 696 height 18
click at [425, 270] on p "Finding the margin of error when the population standard deviation is not known" at bounding box center [594, 265] width 696 height 18
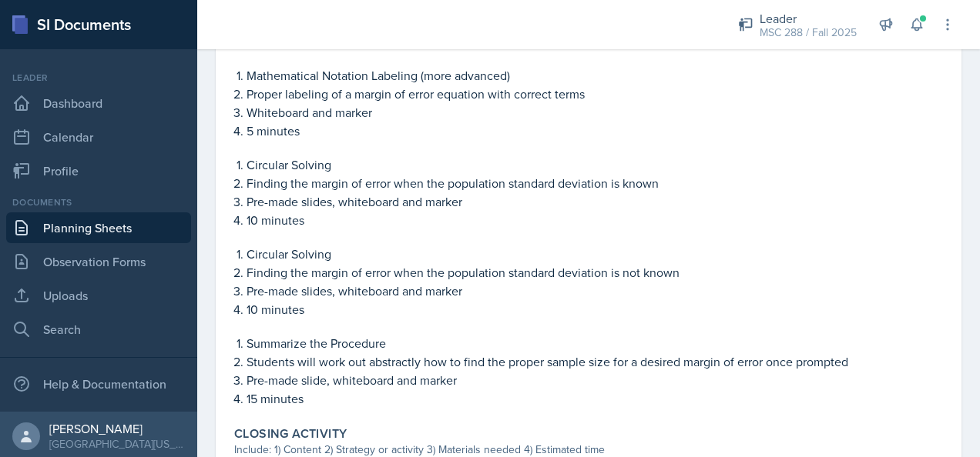
scroll to position [779, 0]
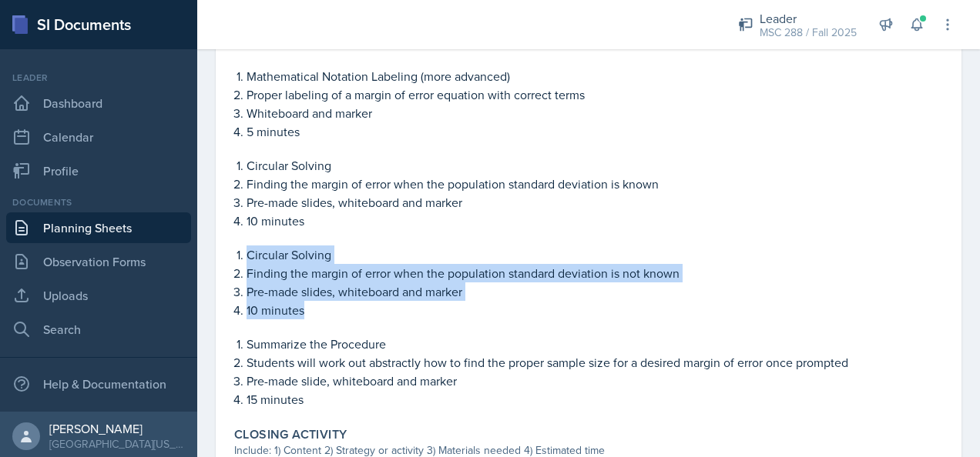
copy ol "Circular Solving Finding the margin of error when the population standard devia…"
